Goal: Information Seeking & Learning: Learn about a topic

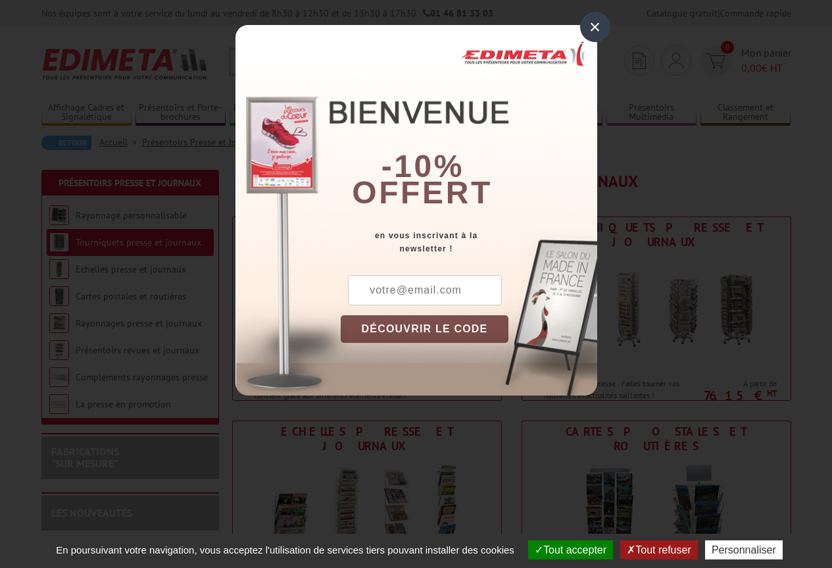
click at [599, 27] on div "×" at bounding box center [595, 27] width 30 height 30
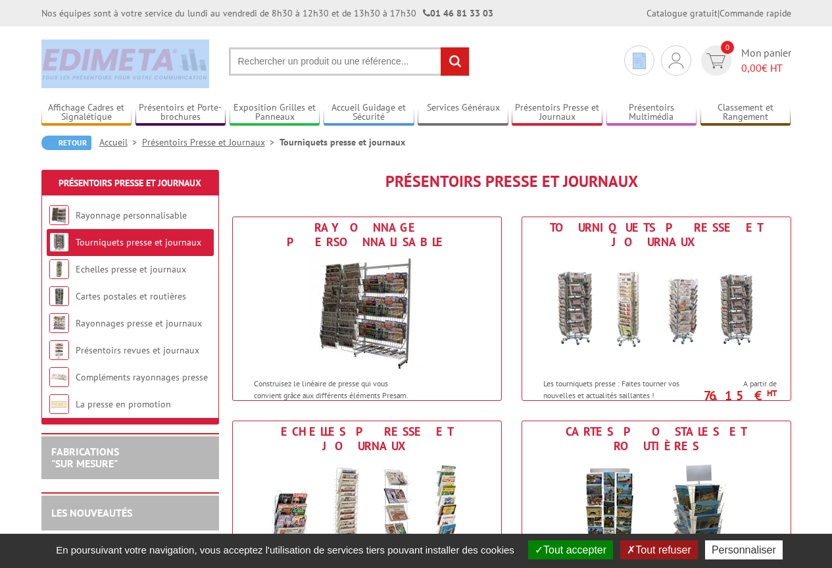
click at [599, 27] on section "Je me connecte Nouveau client ? Inscrivez-vous 0 Mon panier 0,00 € HT recherche…" at bounding box center [416, 57] width 750 height 62
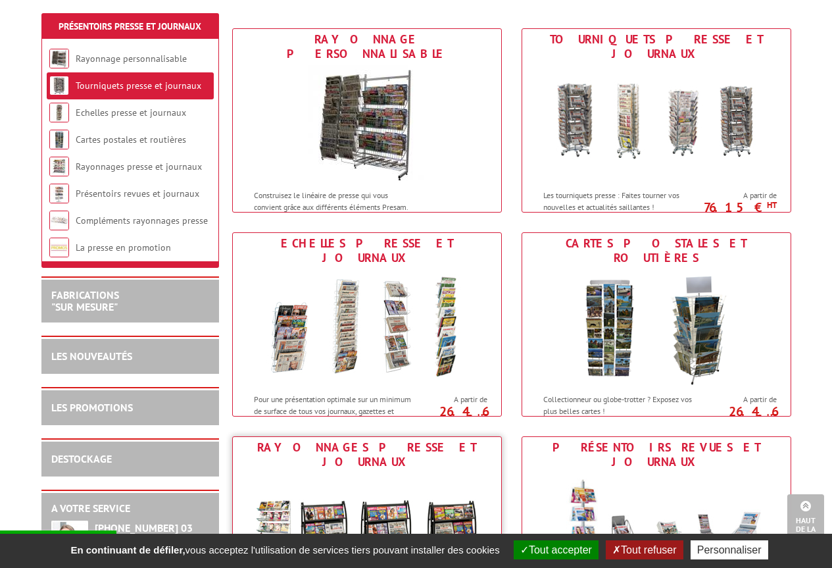
scroll to position [132, 0]
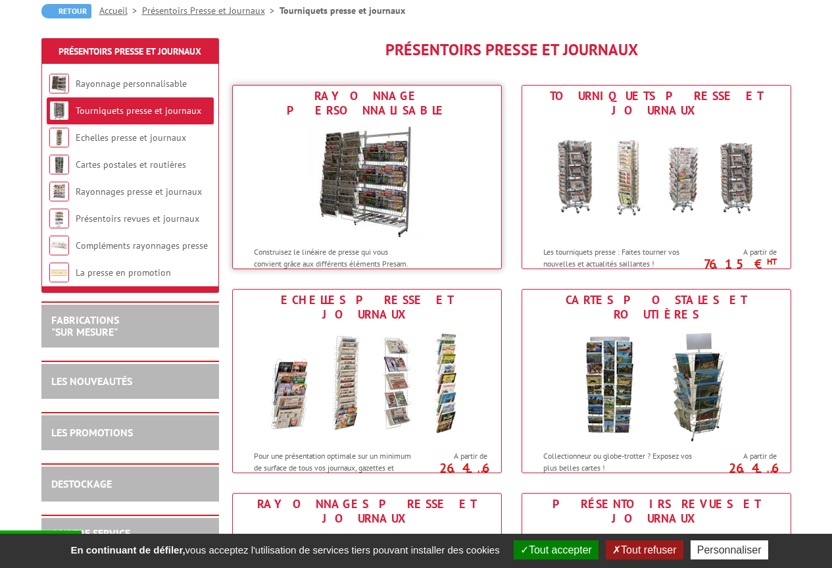
click at [373, 172] on img at bounding box center [367, 180] width 118 height 118
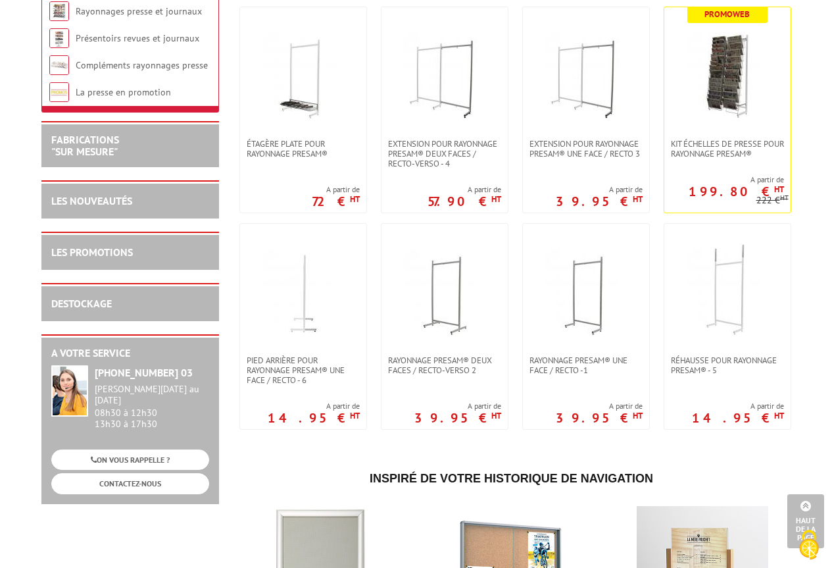
scroll to position [22, 0]
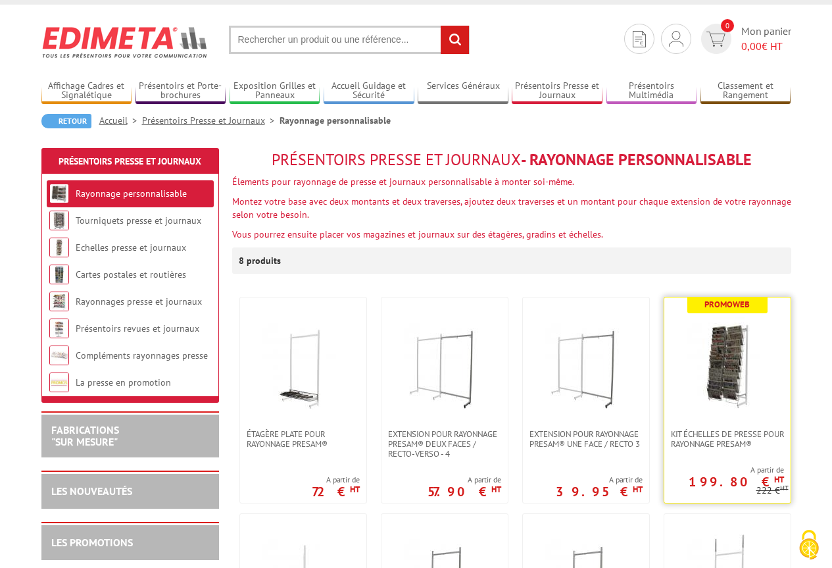
click at [731, 372] on img at bounding box center [728, 363] width 92 height 92
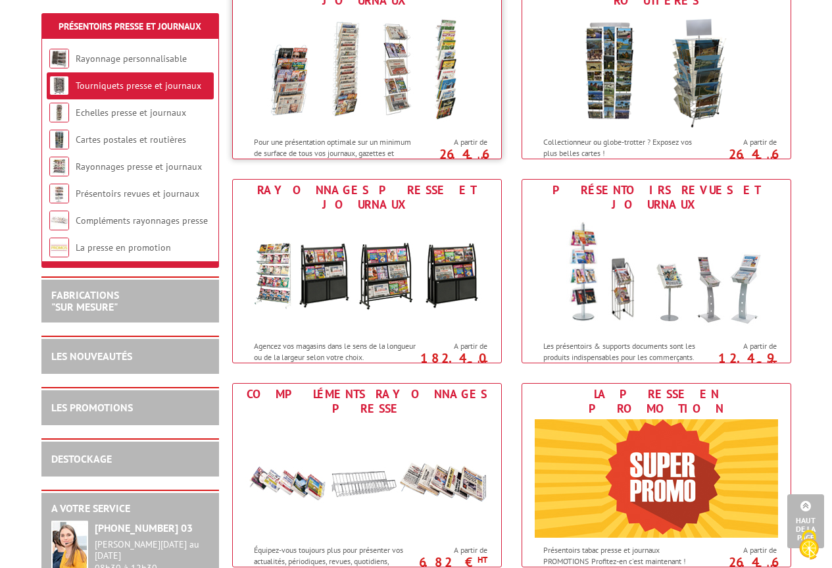
scroll to position [329, 0]
